Goal: Transaction & Acquisition: Purchase product/service

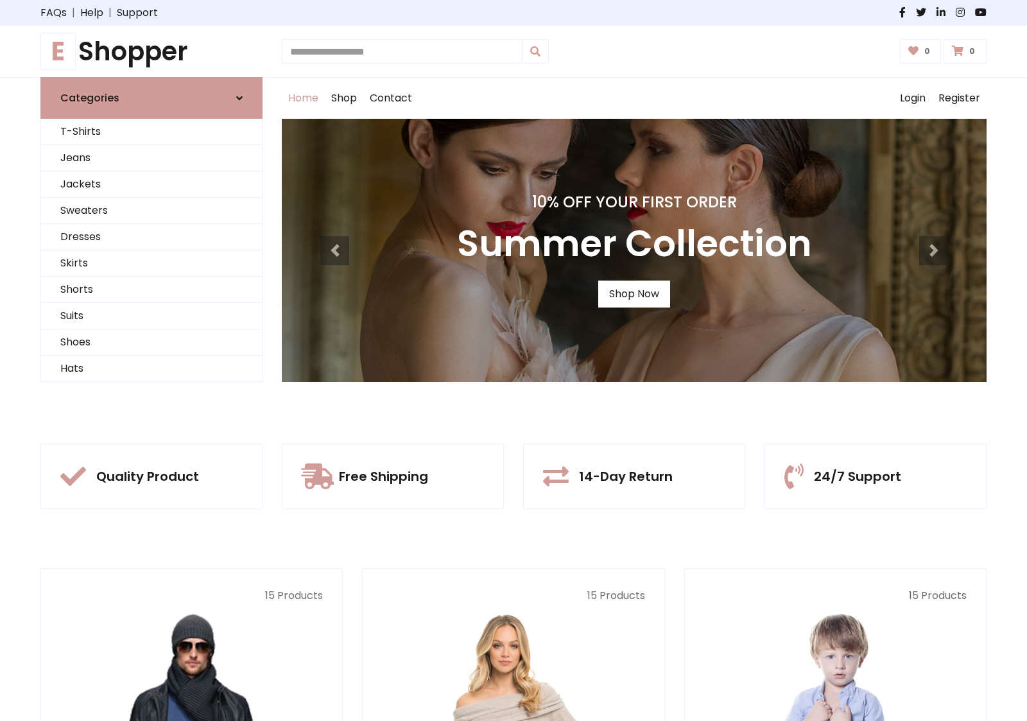
click at [514, 360] on div "10% Off Your First Order Summer Collection Shop Now" at bounding box center [634, 250] width 705 height 263
click at [634, 293] on link "Shop Now" at bounding box center [634, 294] width 72 height 27
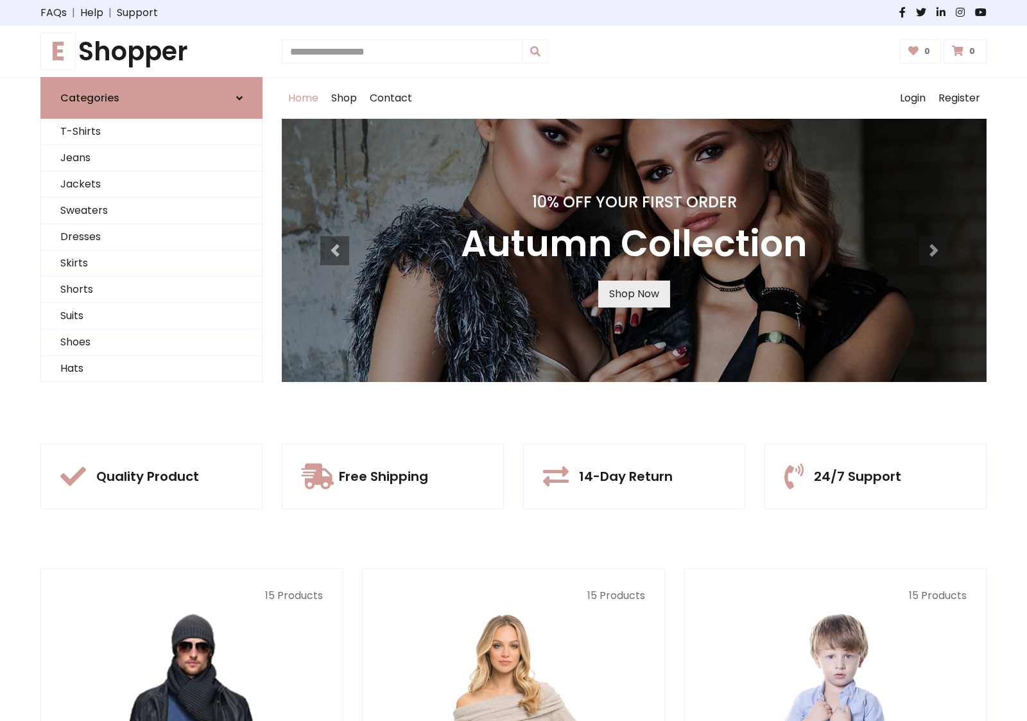
click at [634, 293] on link "Shop Now" at bounding box center [634, 294] width 72 height 27
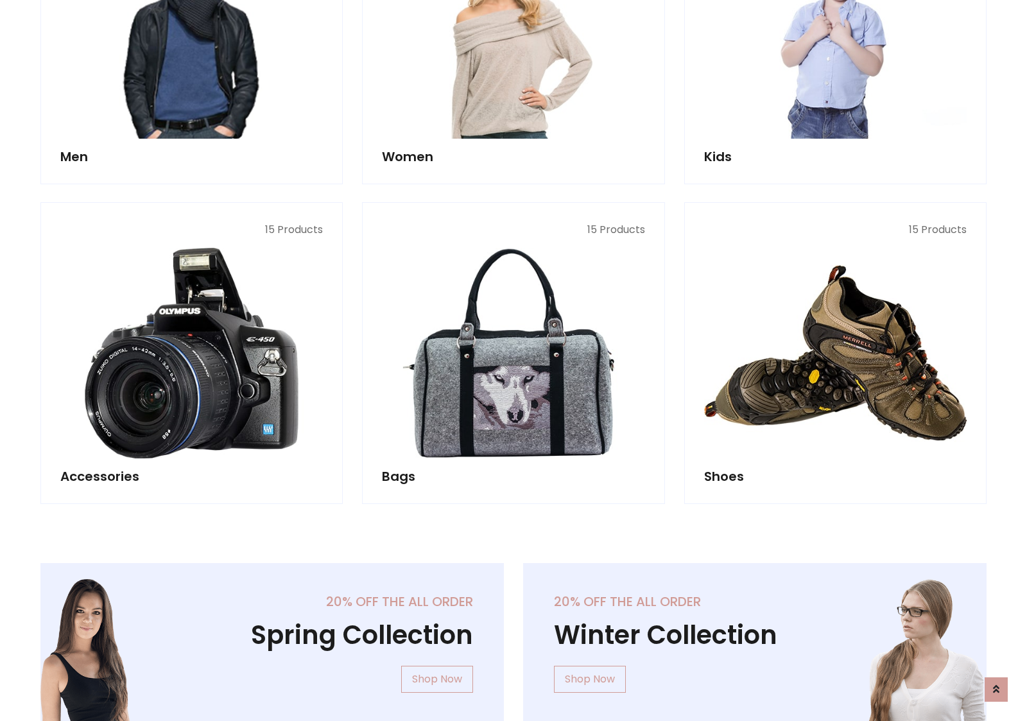
scroll to position [1280, 0]
